Goal: Task Accomplishment & Management: Manage account settings

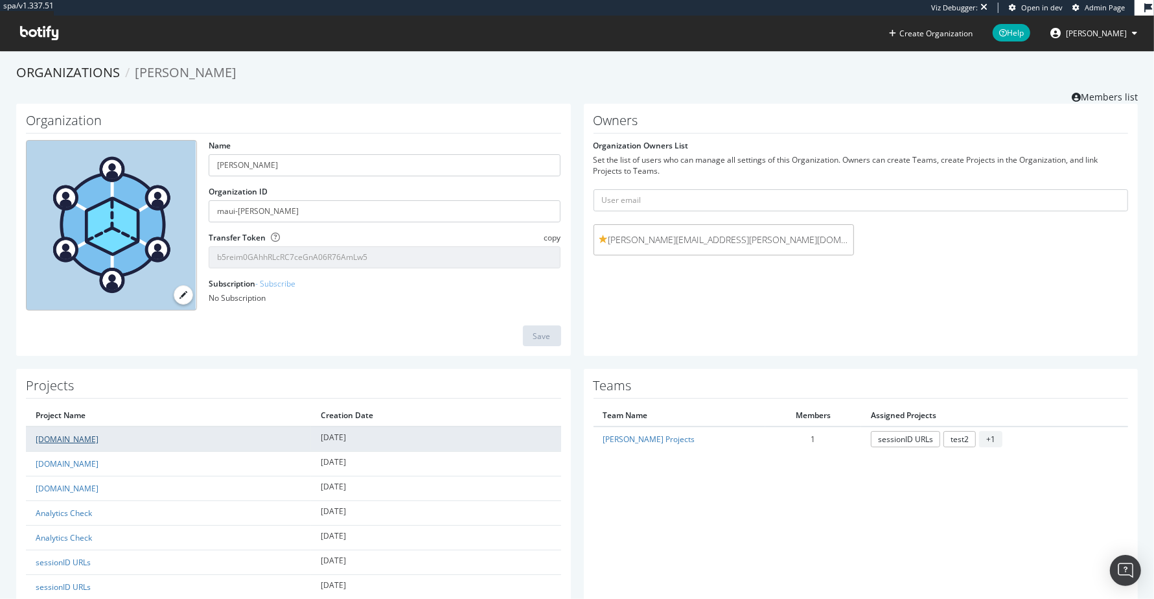
click at [53, 434] on link "[DOMAIN_NAME]" at bounding box center [67, 439] width 63 height 11
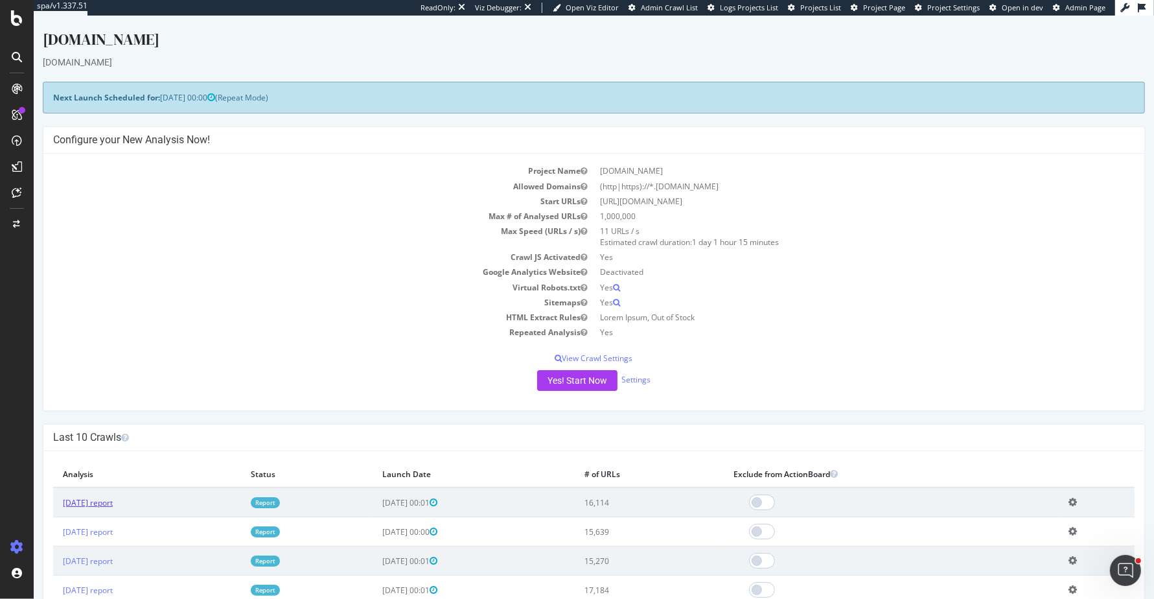
click at [113, 502] on link "[DATE] report" at bounding box center [88, 502] width 50 height 11
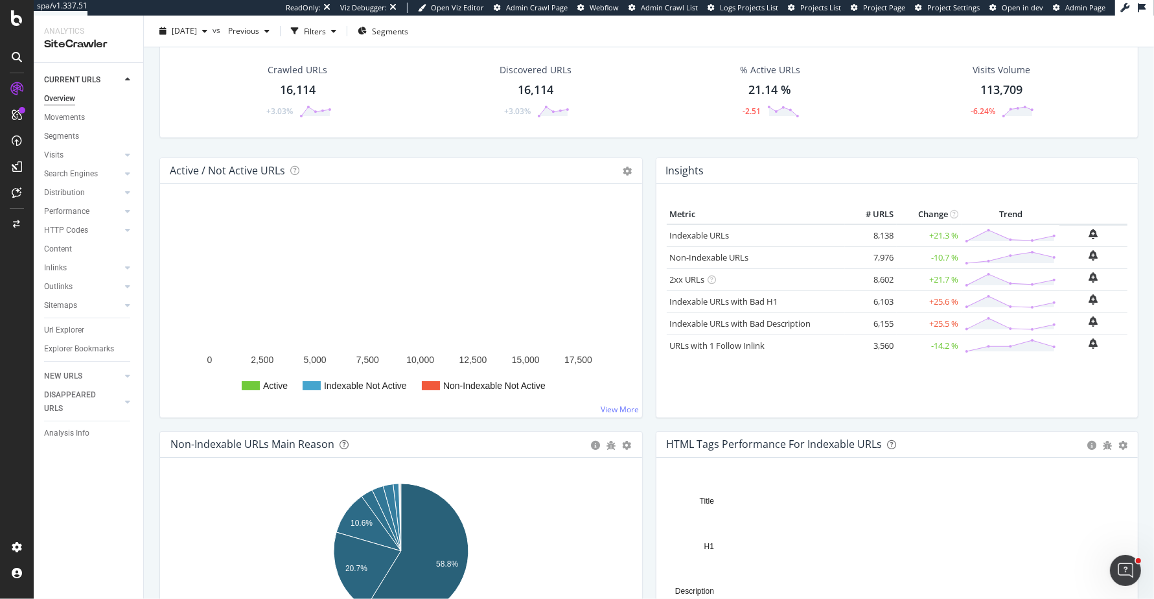
scroll to position [4, 0]
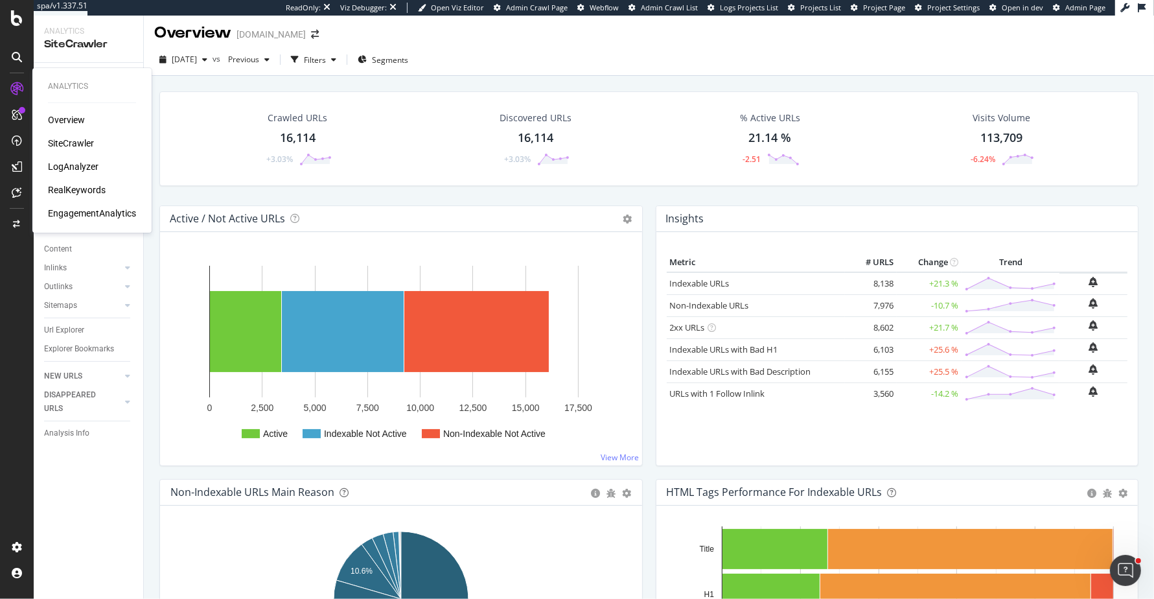
click at [88, 172] on div "LogAnalyzer" at bounding box center [73, 166] width 51 height 13
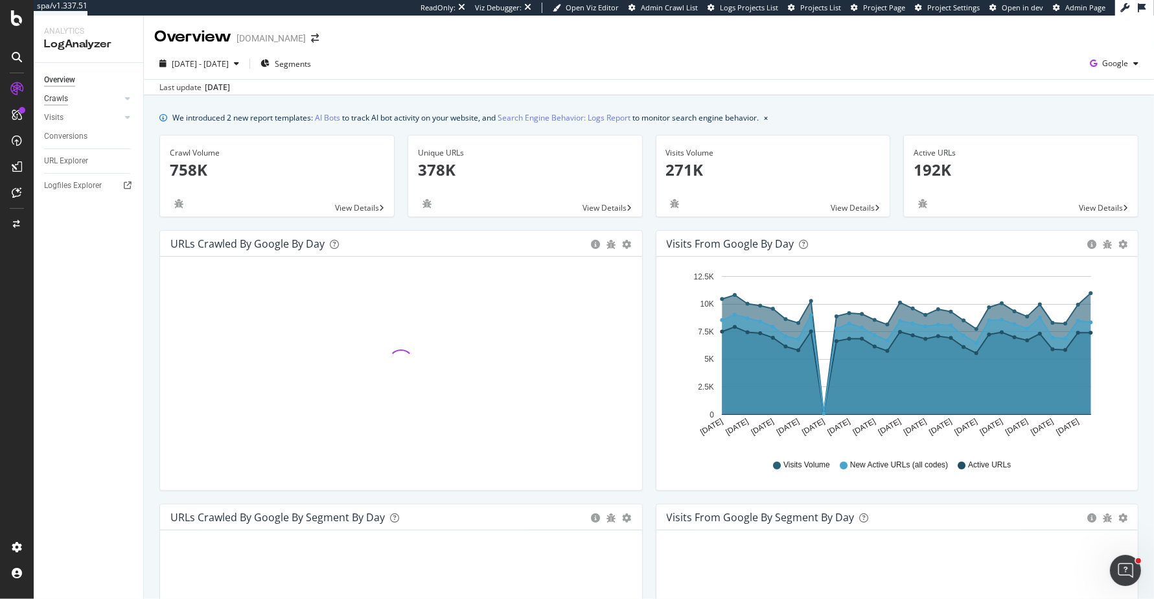
click at [62, 100] on div "Crawls" at bounding box center [56, 99] width 24 height 14
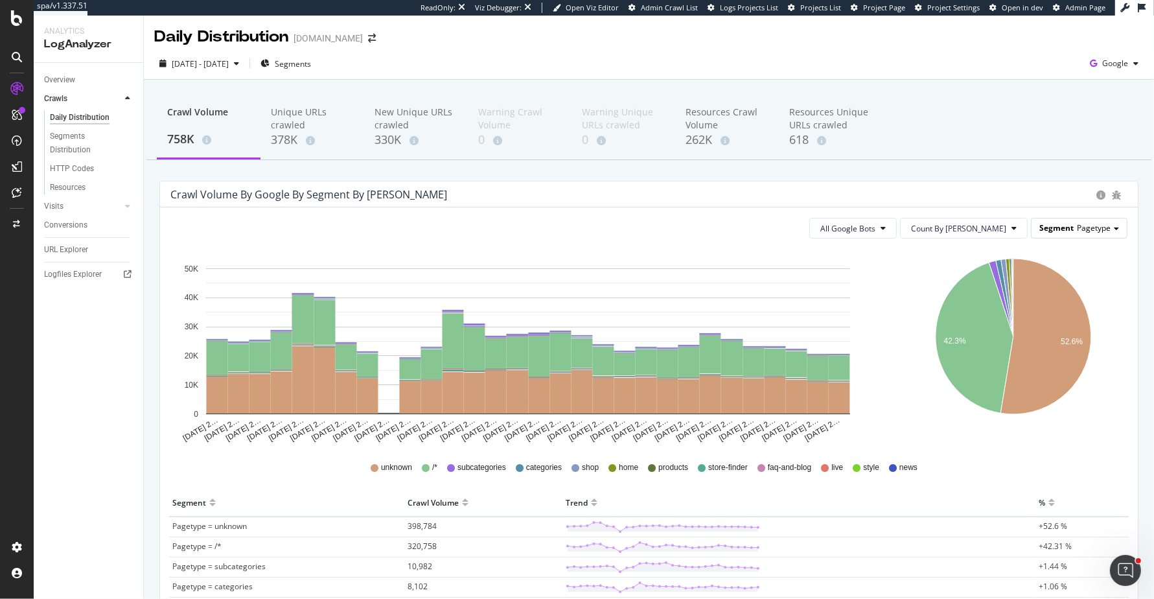
click at [1105, 222] on span "Pagetype" at bounding box center [1094, 227] width 34 height 11
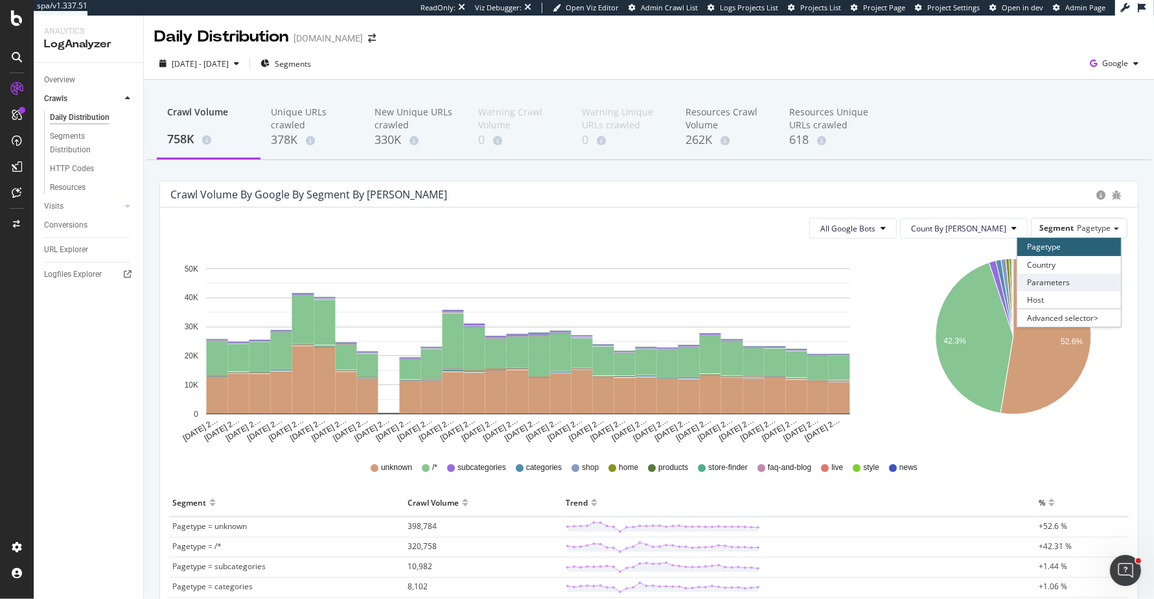
click at [1066, 275] on div "Parameters" at bounding box center [1070, 283] width 104 height 18
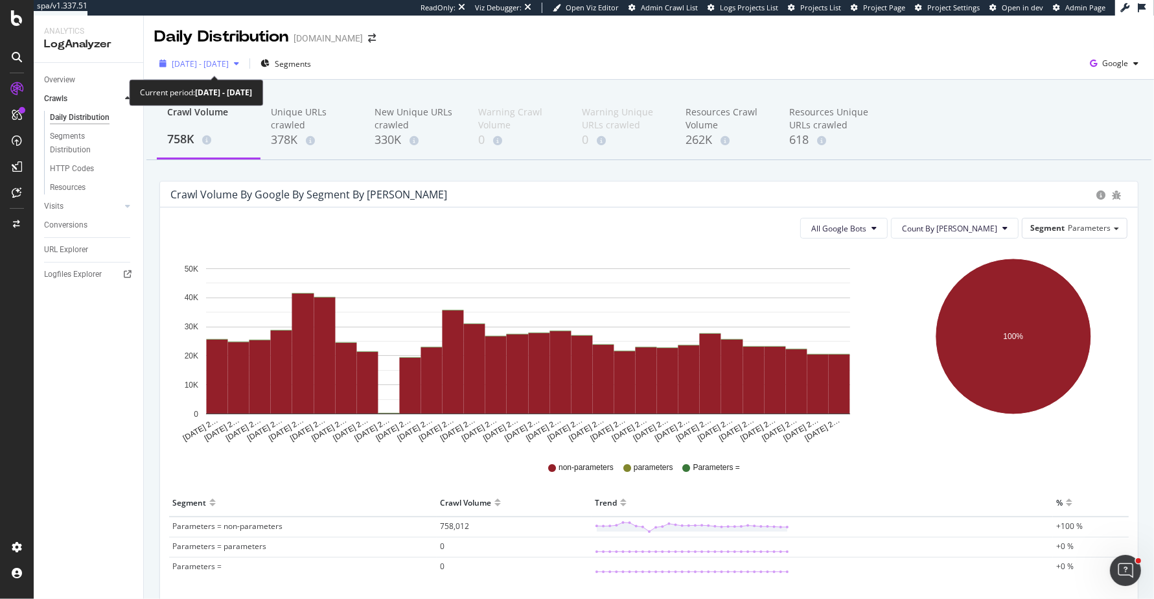
click at [229, 67] on span "[DATE] - [DATE]" at bounding box center [200, 63] width 57 height 11
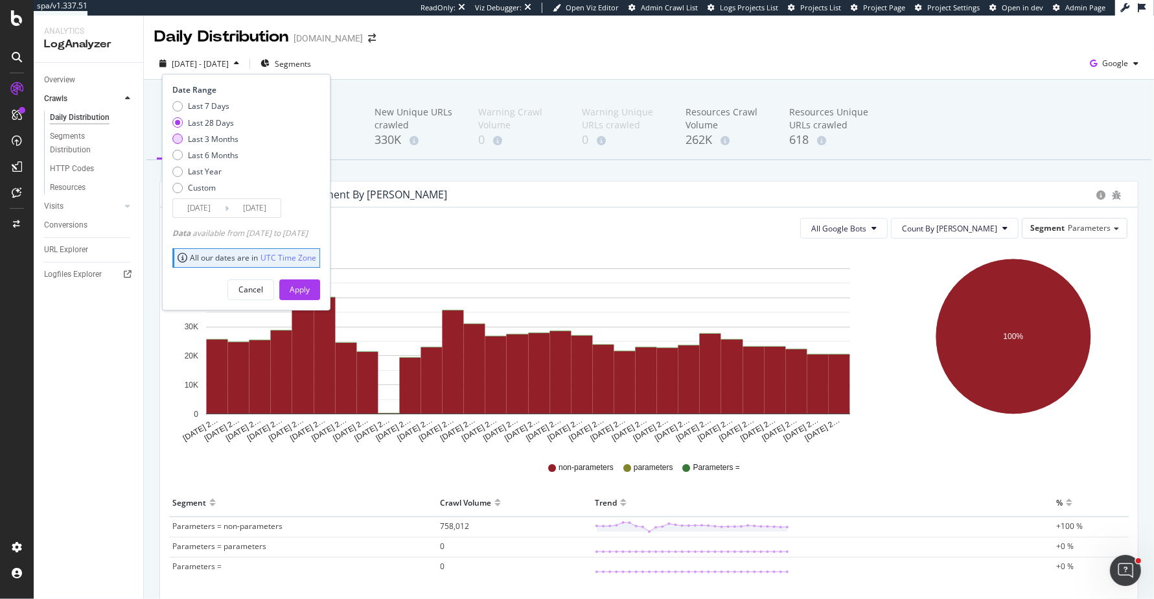
click at [215, 137] on div "Last 3 Months" at bounding box center [213, 139] width 51 height 11
type input "[DATE]"
click at [310, 281] on div "Apply" at bounding box center [300, 289] width 20 height 19
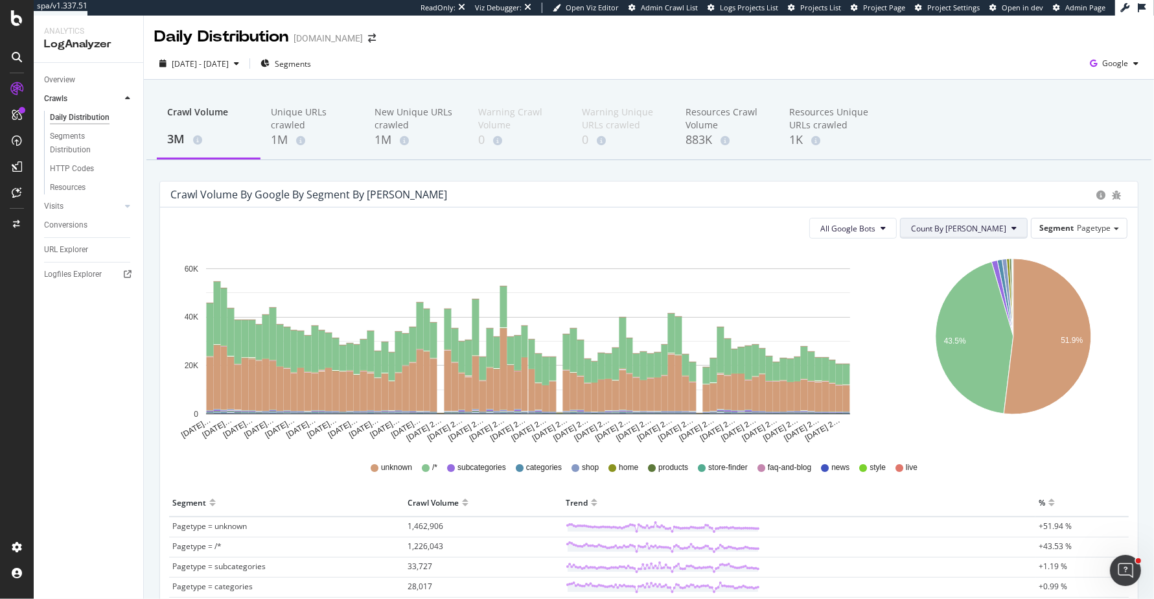
click at [1014, 230] on icon at bounding box center [1014, 228] width 5 height 8
click at [282, 112] on div "Unique URLs crawled" at bounding box center [312, 119] width 83 height 26
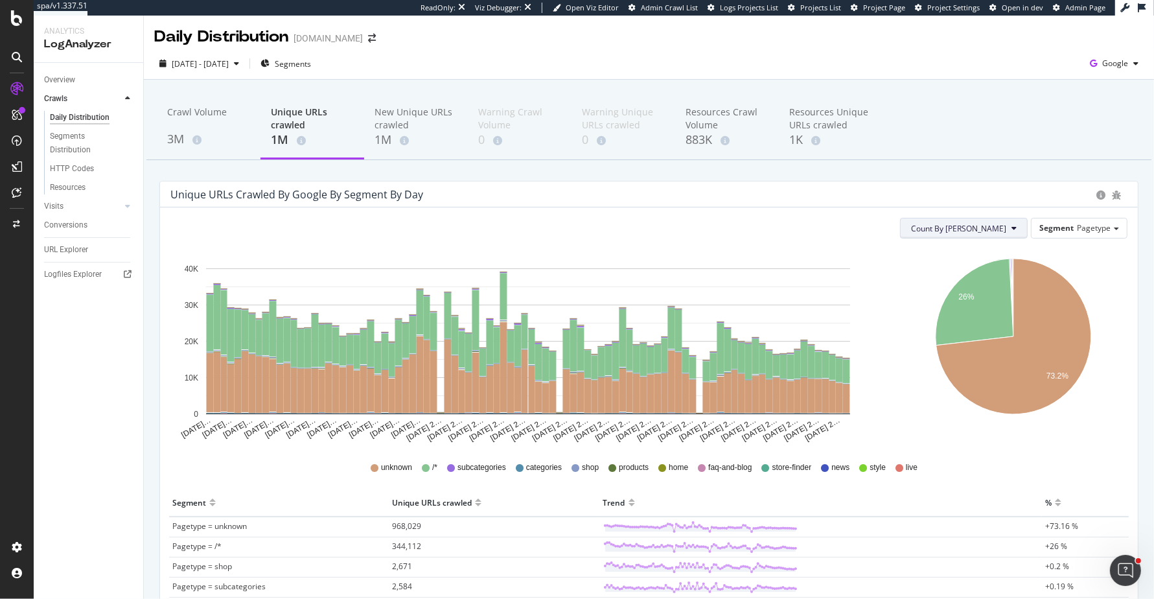
click at [1004, 220] on button "Count By [PERSON_NAME]" at bounding box center [964, 228] width 128 height 21
click at [988, 281] on span "Cumulated (all codes)" at bounding box center [1010, 278] width 98 height 12
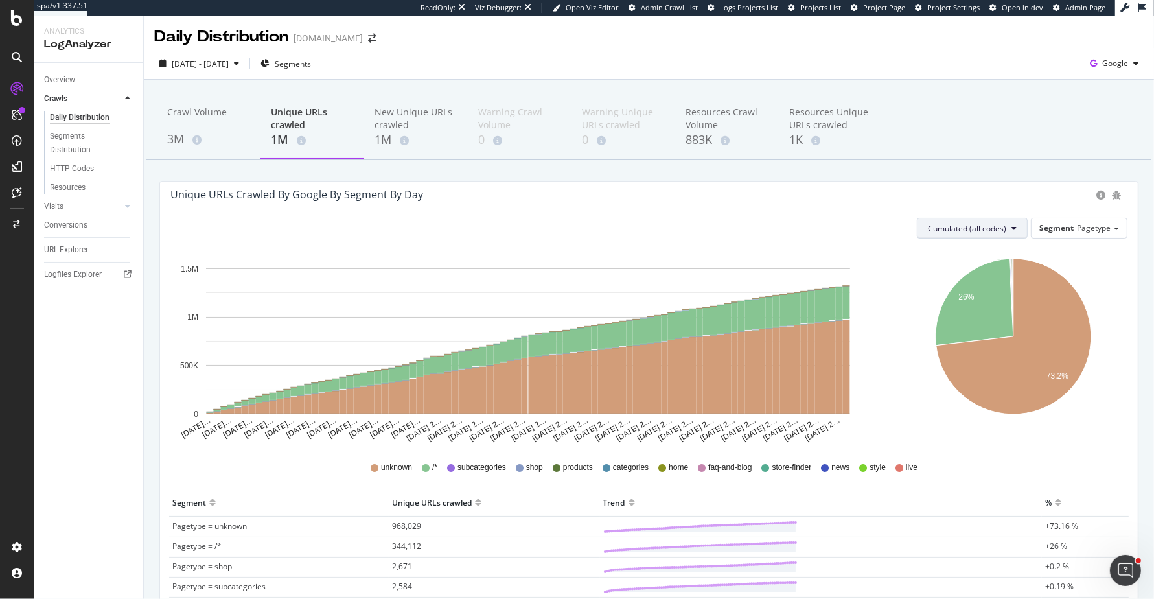
click at [1003, 234] on button "Cumulated (all codes)" at bounding box center [972, 228] width 111 height 21
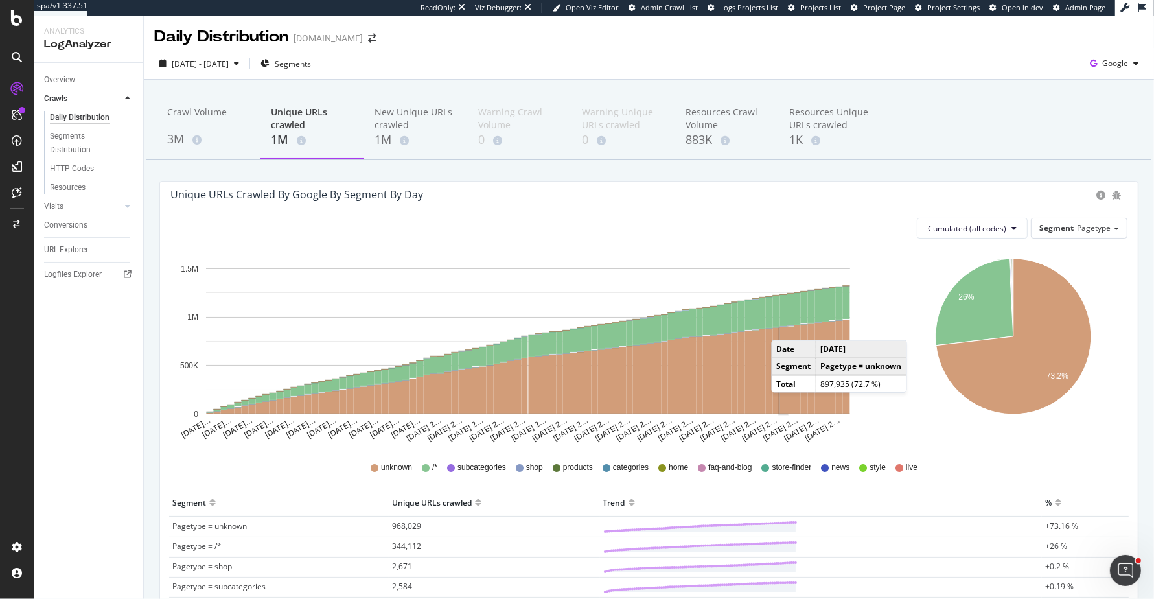
drag, startPoint x: 790, startPoint y: 361, endPoint x: 856, endPoint y: 348, distance: 67.4
click at [856, 348] on tbody "Date [DATE] Segment Pagetype = unknown" at bounding box center [840, 358] width 134 height 34
click at [196, 113] on div "Crawl Volume" at bounding box center [208, 118] width 83 height 25
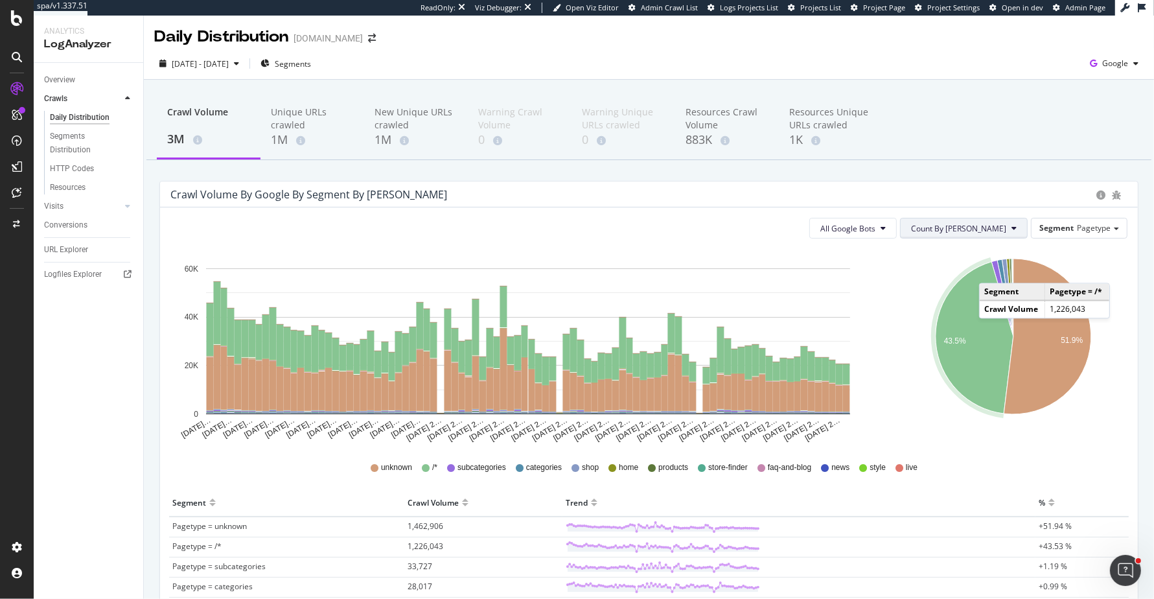
click at [990, 224] on span "Count By [PERSON_NAME]" at bounding box center [958, 228] width 95 height 11
click at [974, 275] on span "Cumulated" at bounding box center [1010, 278] width 98 height 12
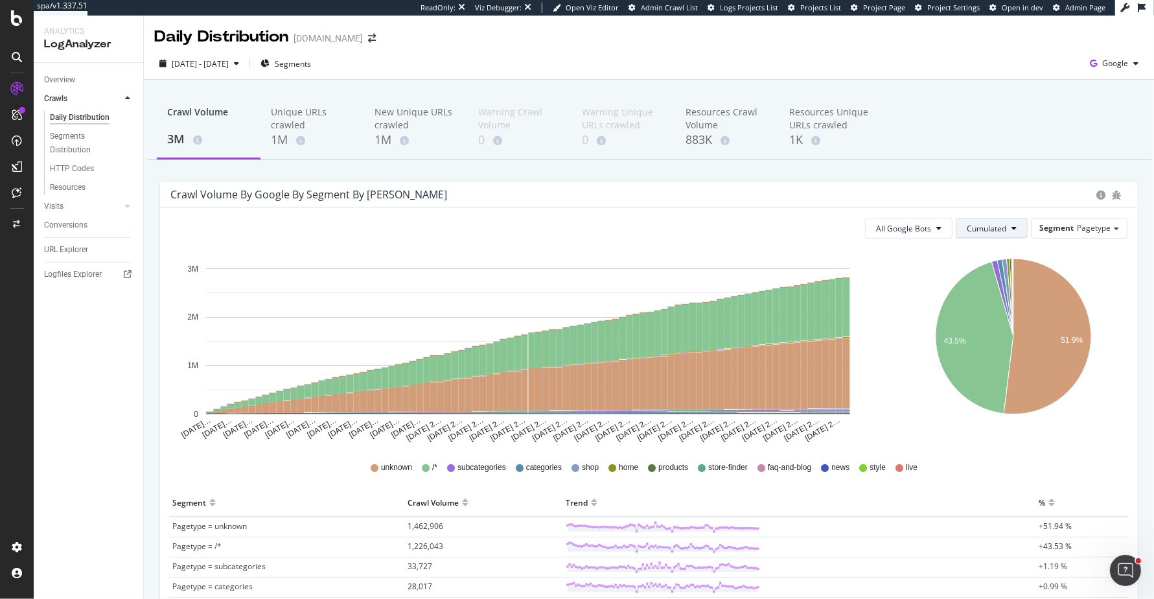
click at [1010, 224] on button "Cumulated" at bounding box center [992, 228] width 72 height 21
click at [64, 186] on div "Resources" at bounding box center [68, 188] width 36 height 14
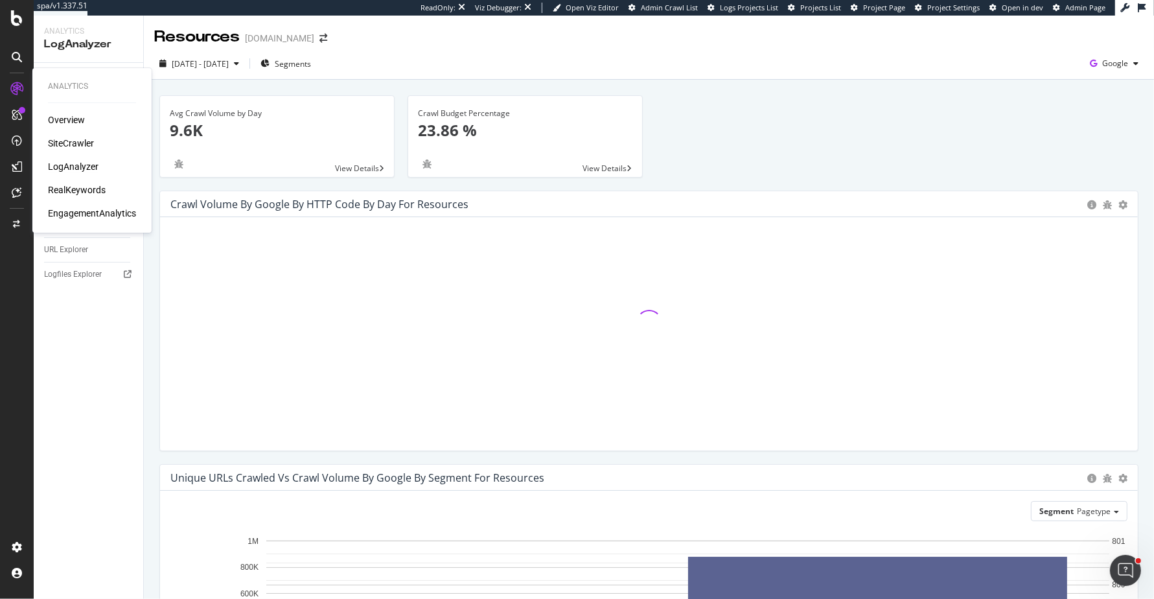
click at [71, 141] on div "SiteCrawler" at bounding box center [71, 143] width 46 height 13
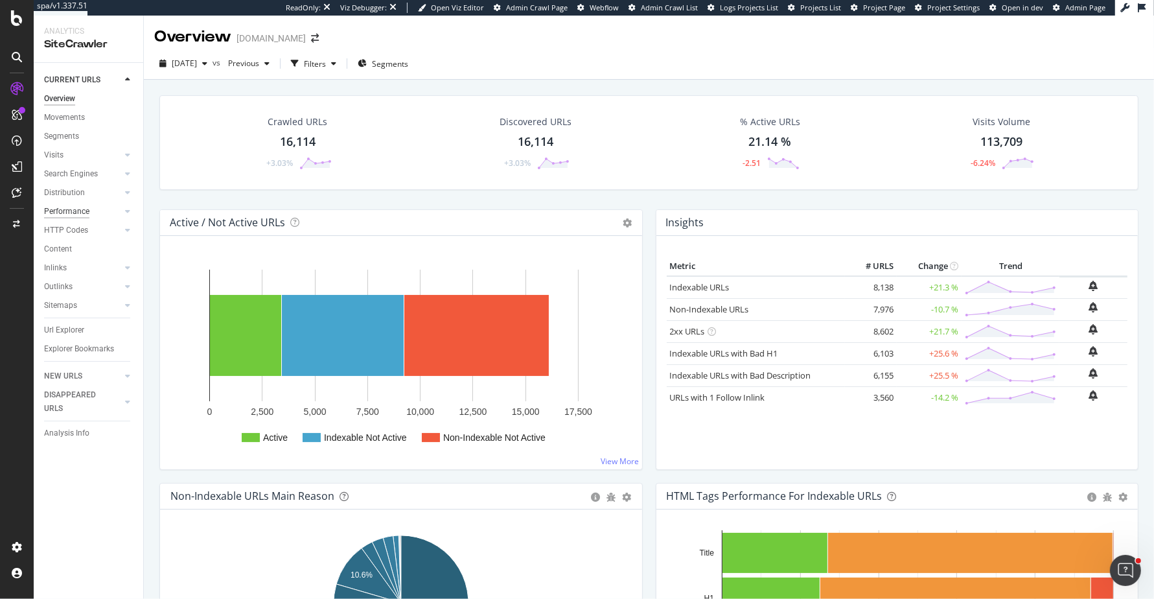
click at [56, 215] on div "Performance" at bounding box center [66, 212] width 45 height 14
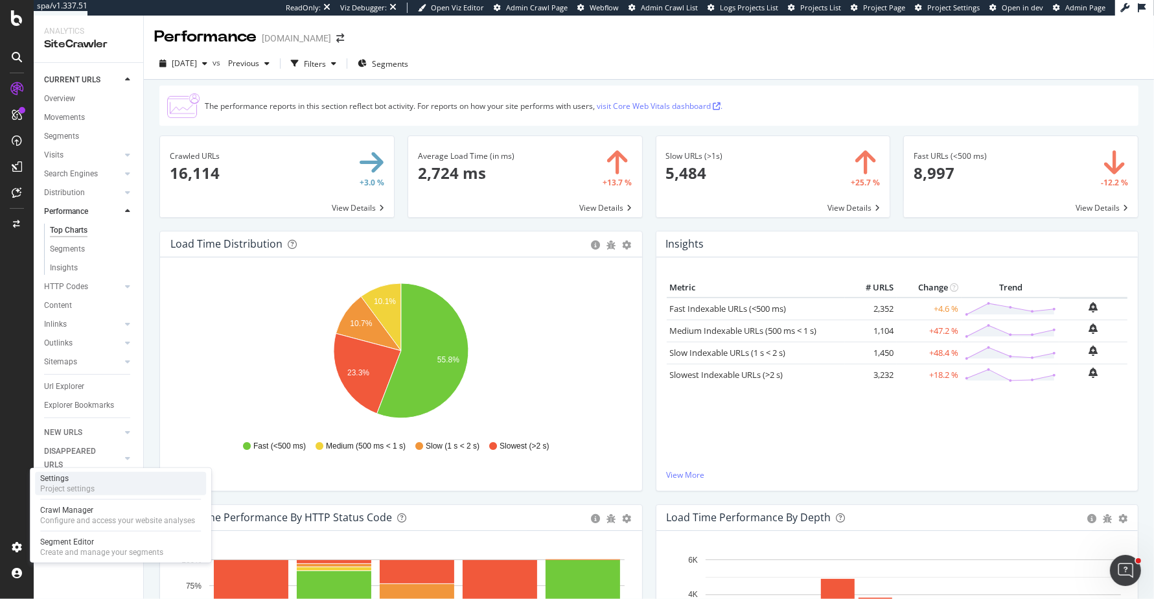
click at [89, 488] on div "Project settings" at bounding box center [67, 489] width 54 height 10
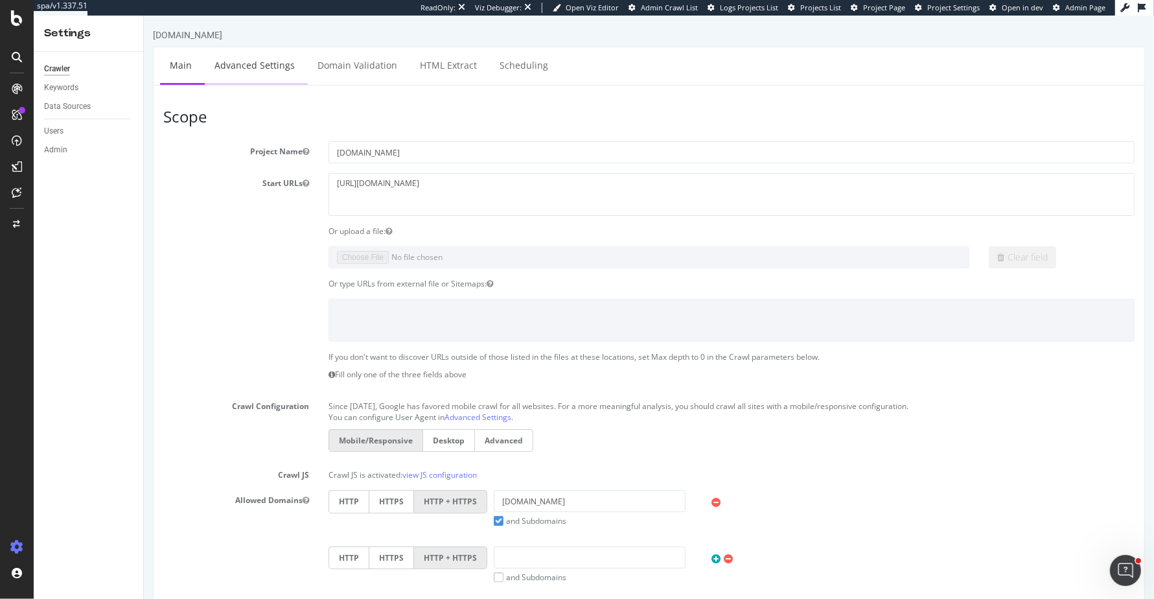
click at [257, 75] on link "Advanced Settings" at bounding box center [254, 65] width 100 height 36
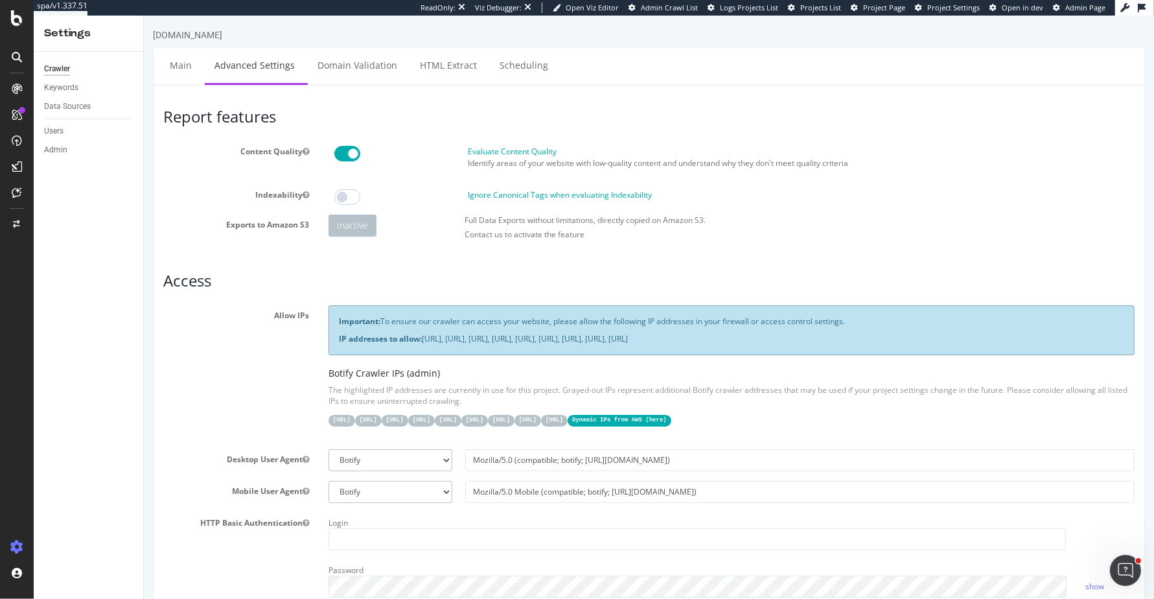
click at [173, 29] on div "[DOMAIN_NAME]" at bounding box center [186, 35] width 69 height 13
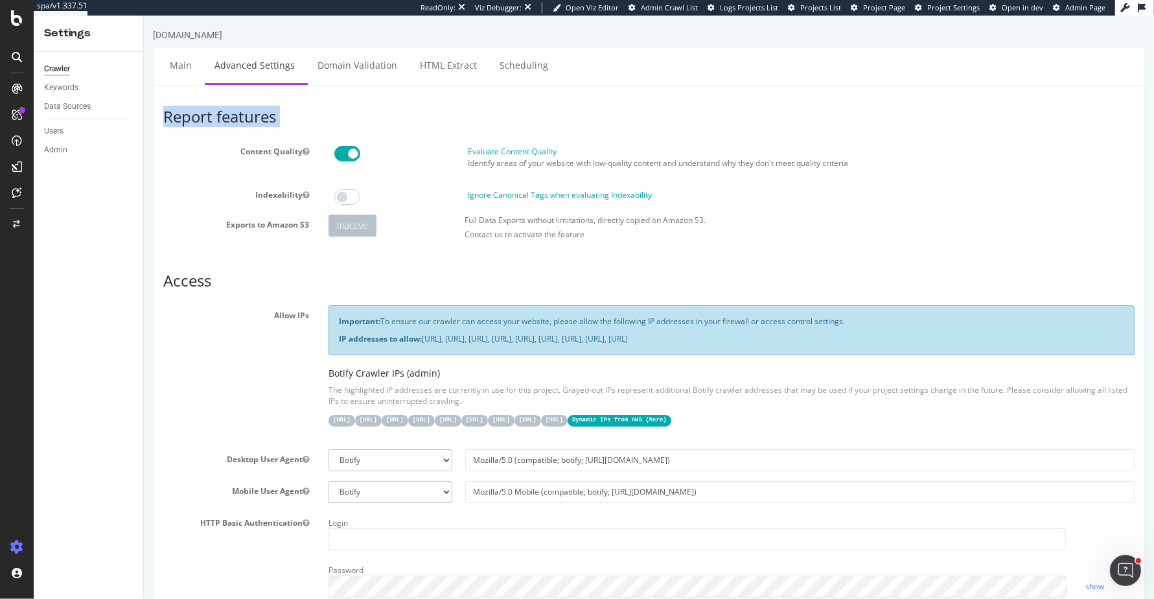
click at [648, 115] on h3 "Report features" at bounding box center [649, 116] width 972 height 17
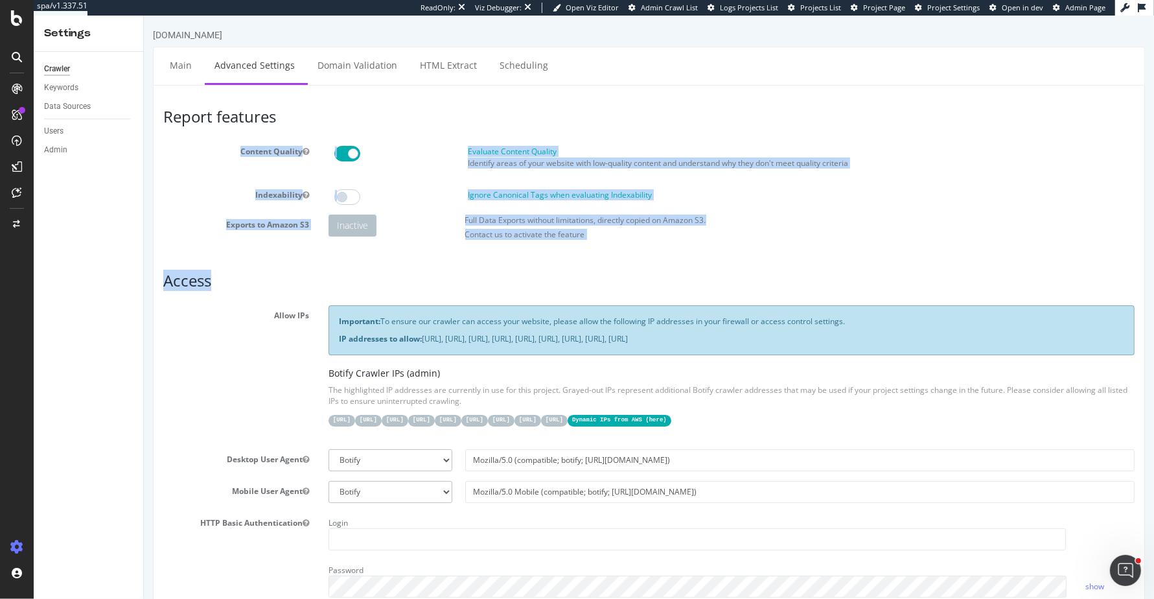
drag, startPoint x: 648, startPoint y: 115, endPoint x: 654, endPoint y: 255, distance: 140.8
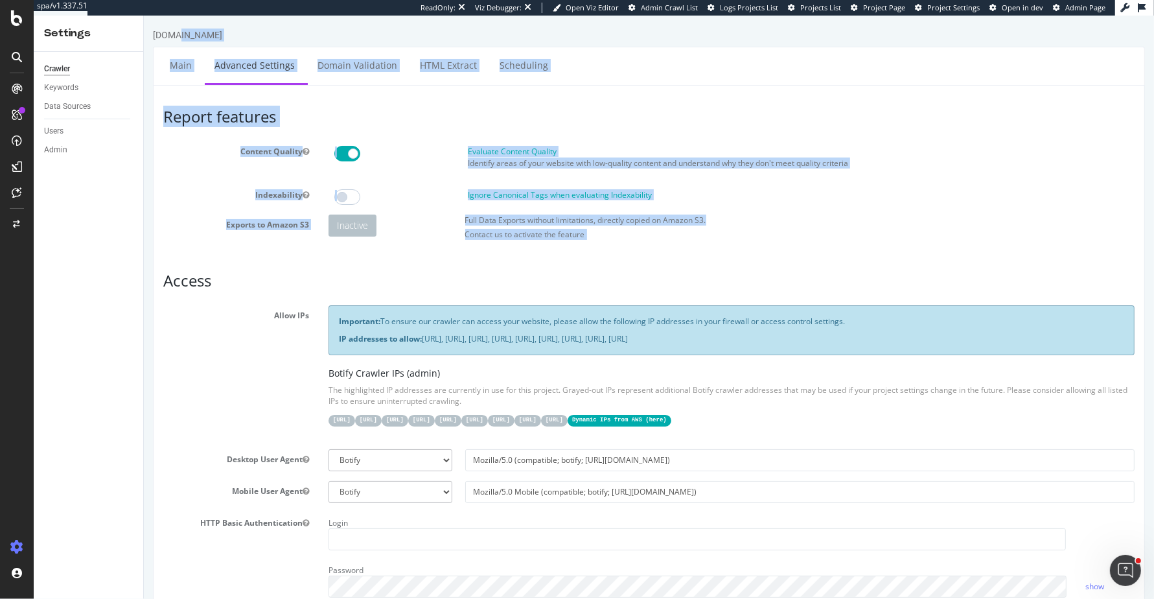
drag, startPoint x: 654, startPoint y: 255, endPoint x: 675, endPoint y: 18, distance: 238.1
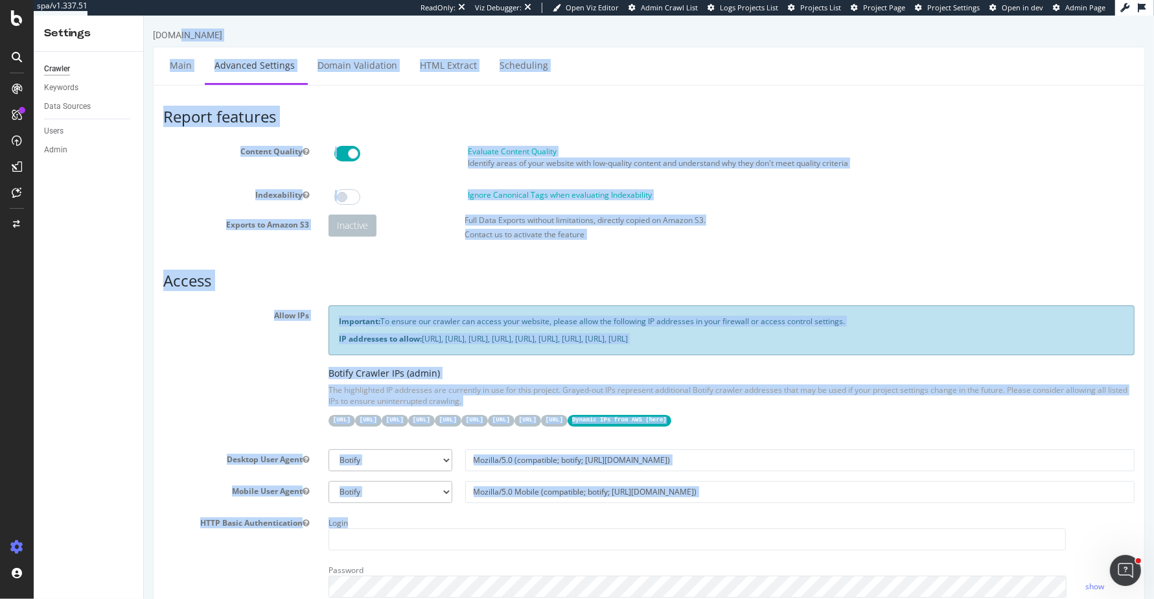
drag, startPoint x: 154, startPoint y: 32, endPoint x: 508, endPoint y: 557, distance: 632.6
click at [804, 272] on h3 "Access" at bounding box center [649, 280] width 972 height 17
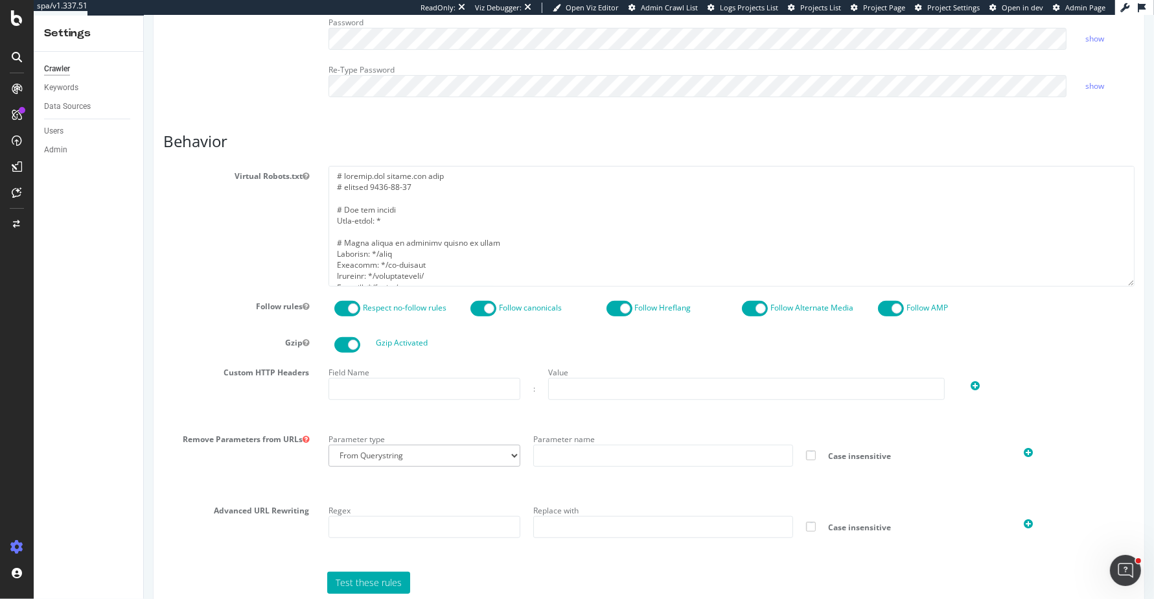
scroll to position [842, 0]
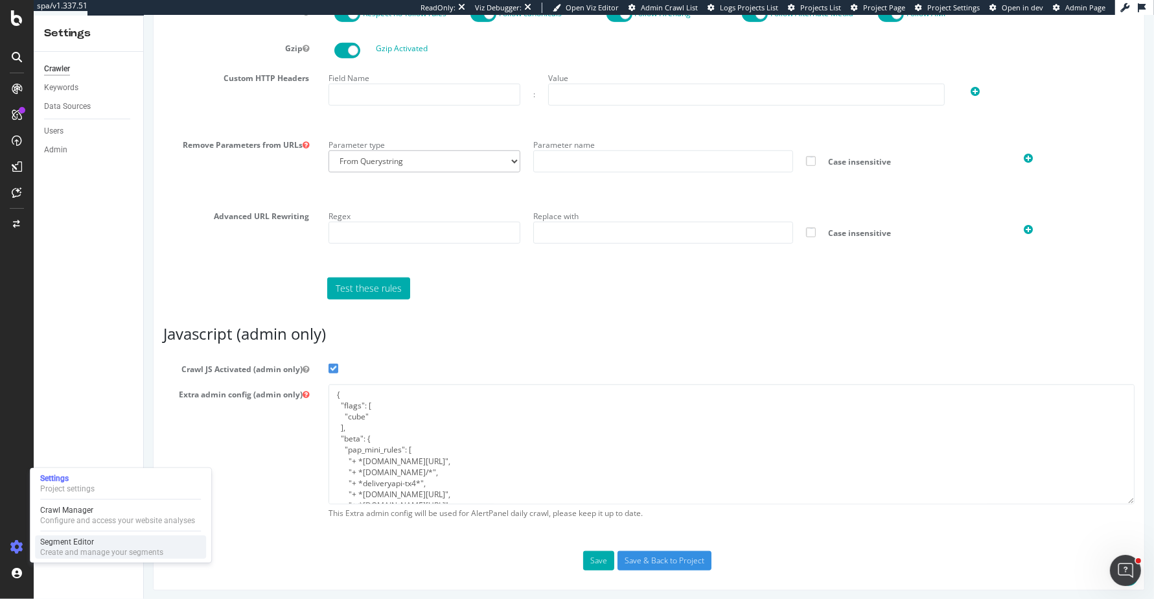
click at [148, 546] on div "Segment Editor" at bounding box center [101, 542] width 123 height 10
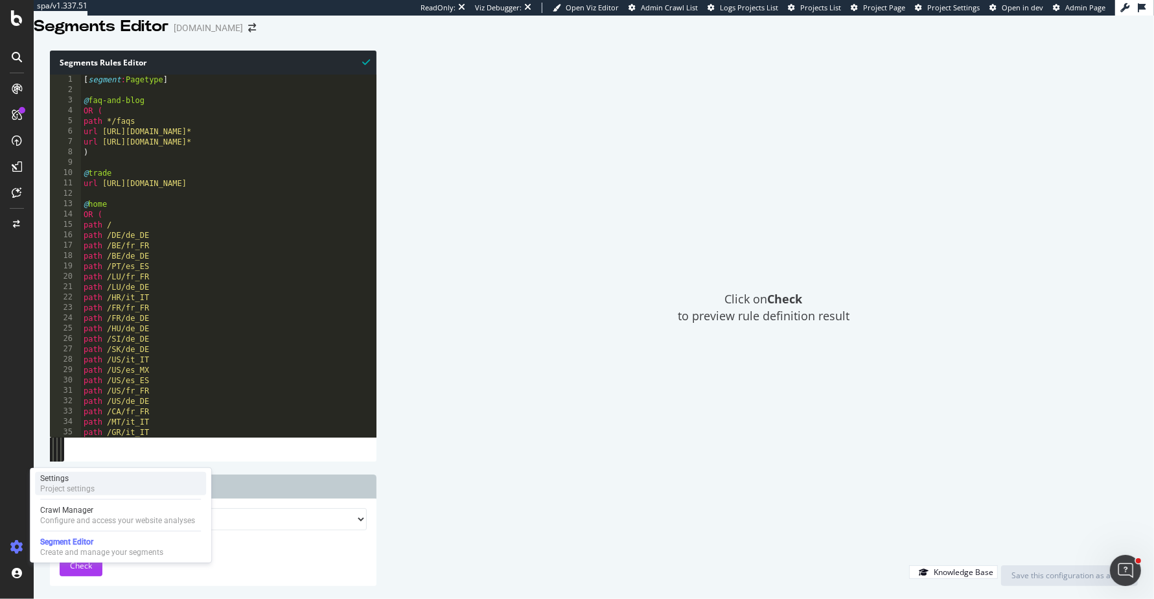
click at [85, 487] on div "Project settings" at bounding box center [67, 489] width 54 height 10
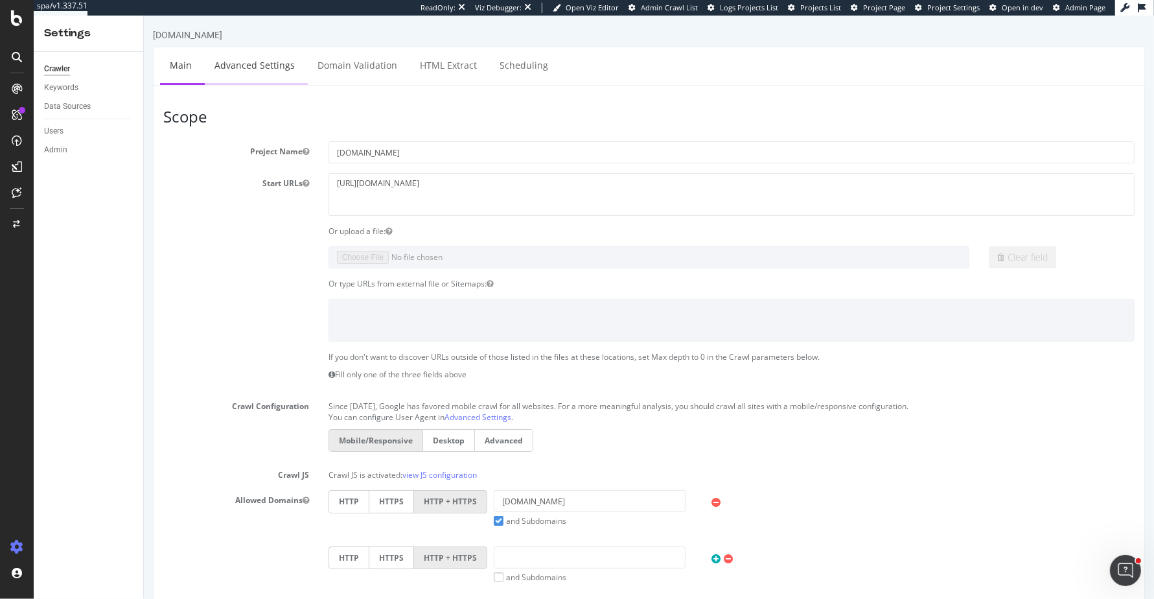
click at [293, 62] on link "Advanced Settings" at bounding box center [254, 65] width 100 height 36
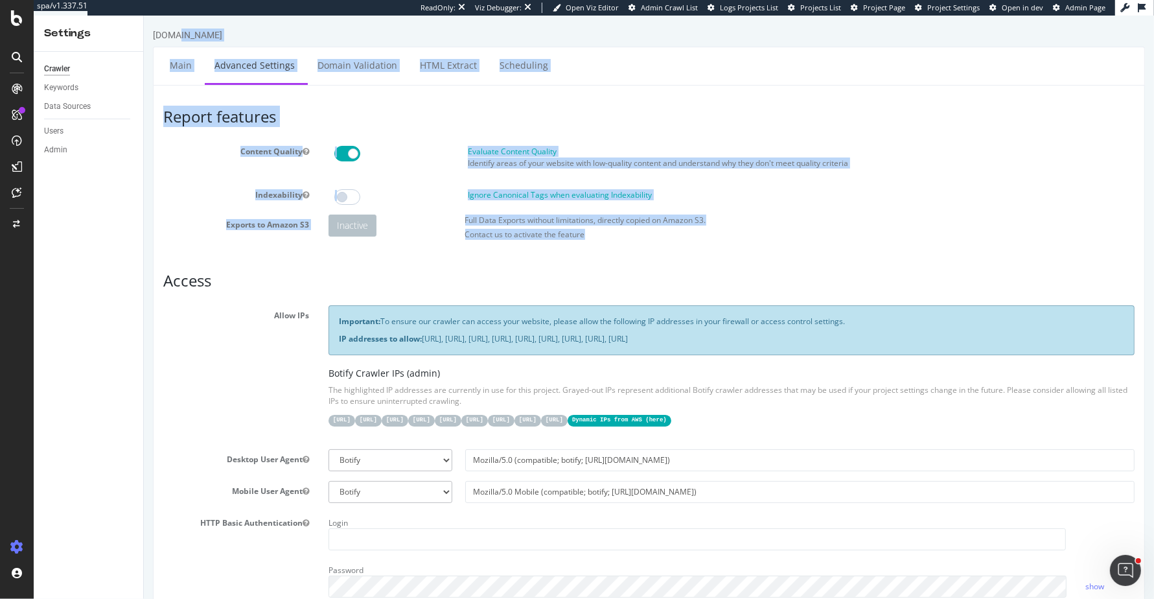
drag, startPoint x: 651, startPoint y: 230, endPoint x: 553, endPoint y: 22, distance: 230.2
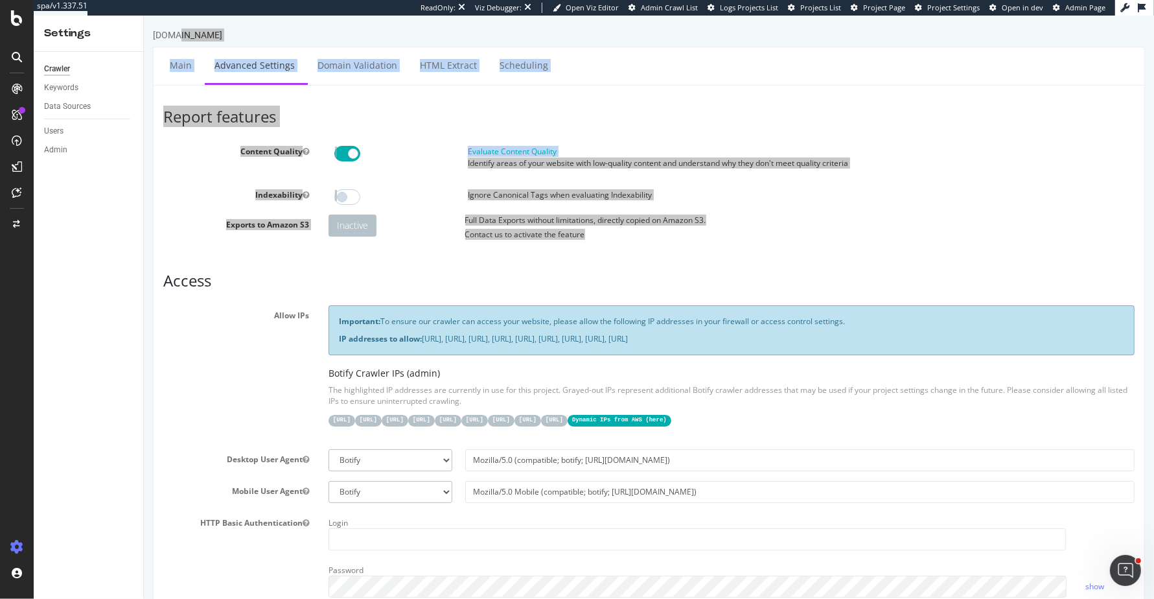
click at [139, 32] on div "Settings" at bounding box center [89, 34] width 110 height 36
